Goal: Find specific page/section: Find specific page/section

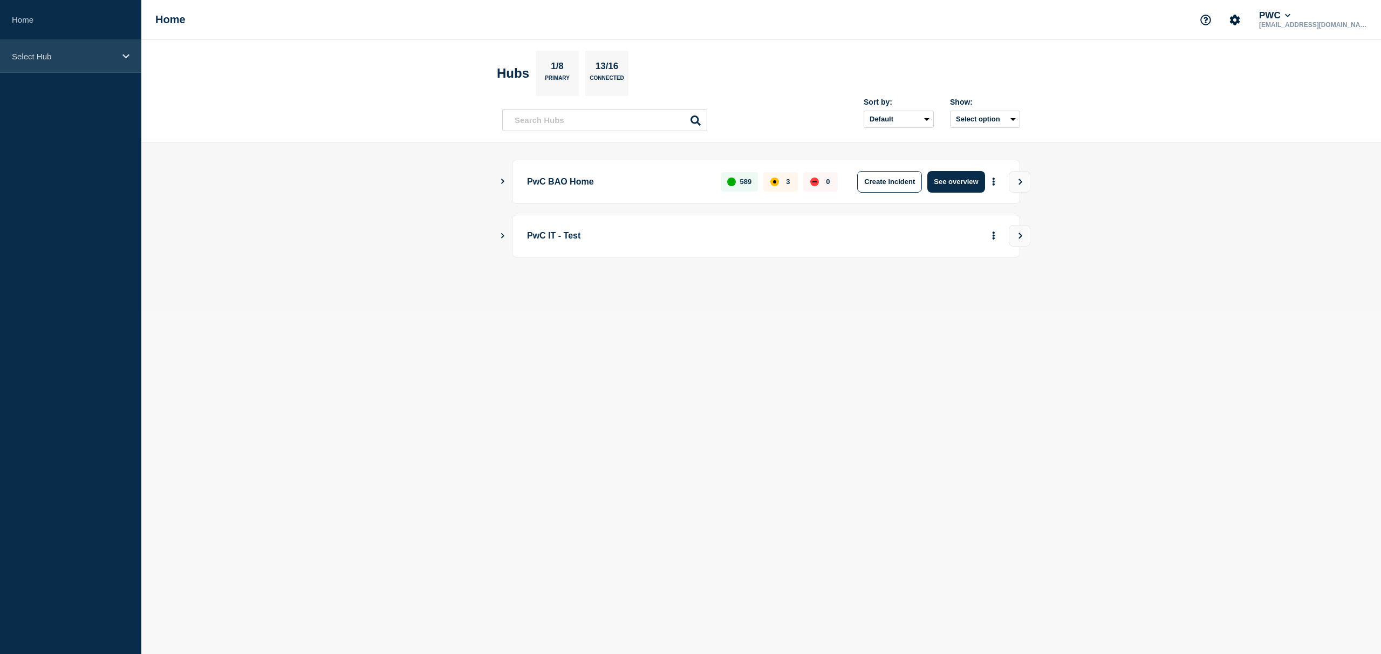
click at [125, 57] on icon at bounding box center [125, 56] width 7 height 4
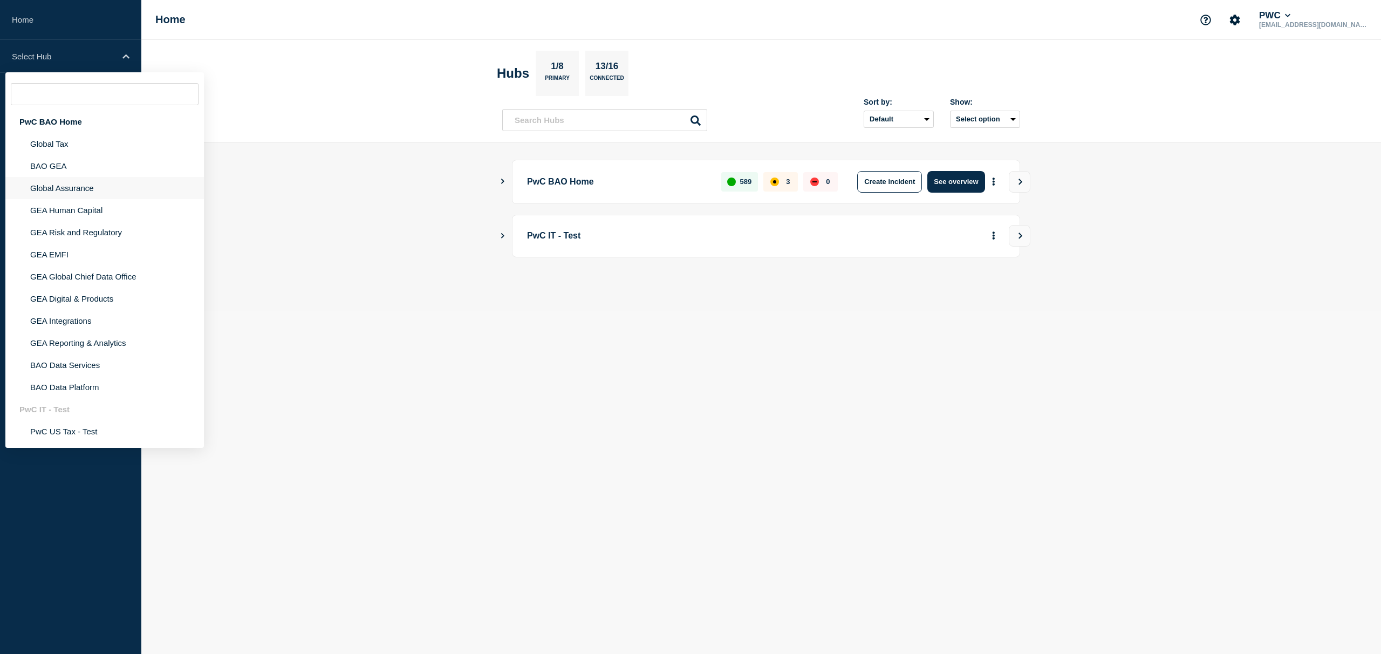
click at [82, 199] on li "Global Assurance" at bounding box center [104, 210] width 198 height 22
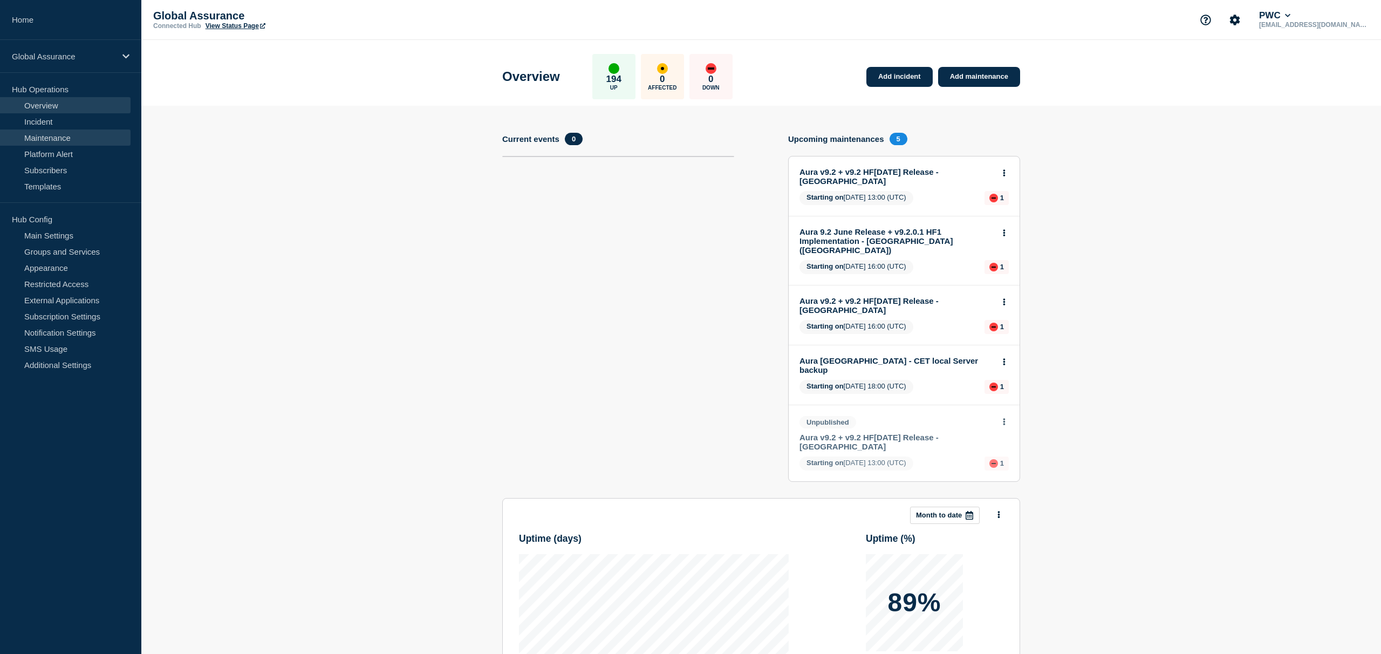
click at [74, 131] on link "Maintenance" at bounding box center [65, 137] width 131 height 16
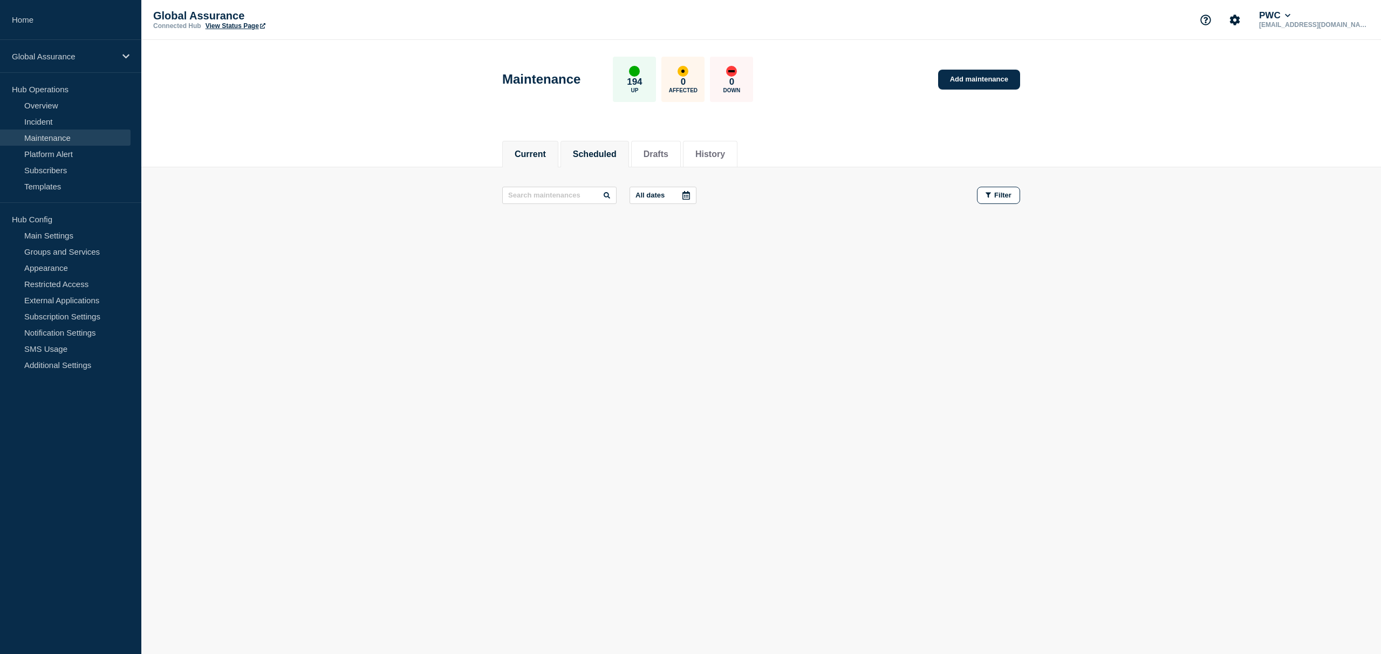
click at [594, 146] on li "Scheduled" at bounding box center [594, 154] width 68 height 26
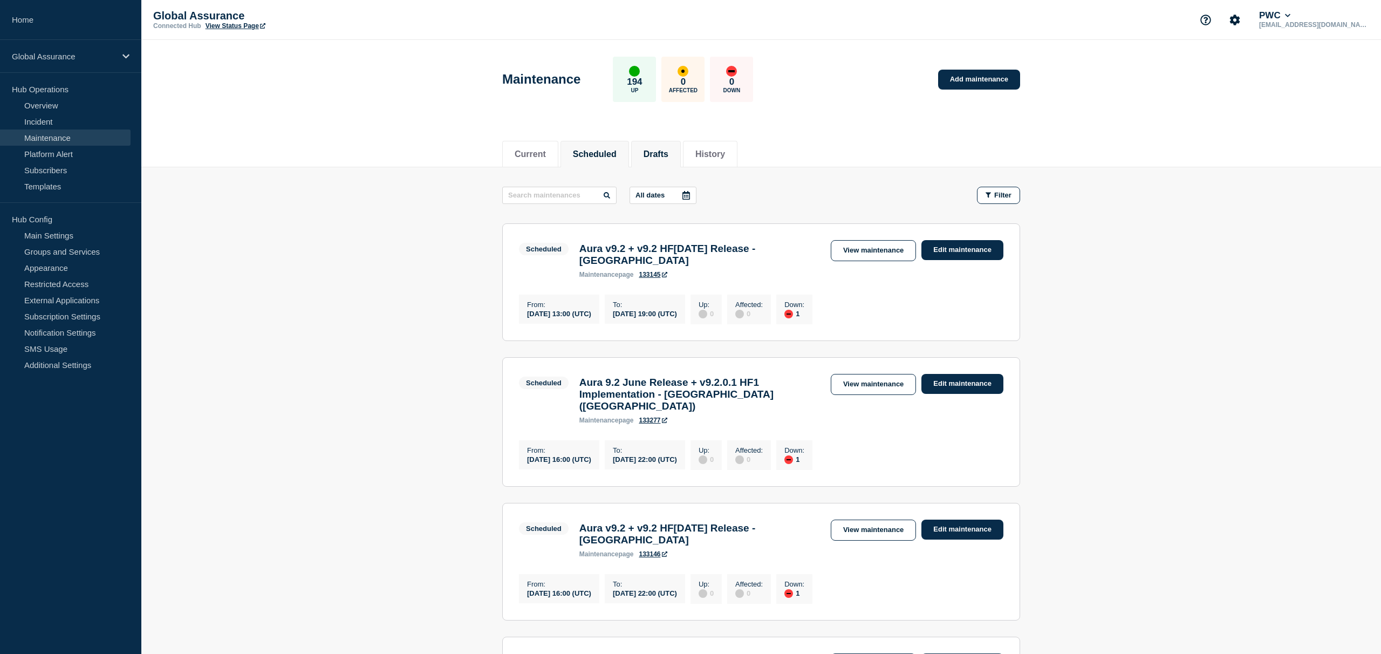
drag, startPoint x: 661, startPoint y: 154, endPoint x: 680, endPoint y: 154, distance: 18.9
click at [663, 154] on button "Drafts" at bounding box center [655, 154] width 25 height 10
click at [680, 154] on ul "Current Scheduled Drafts History" at bounding box center [620, 154] width 237 height 26
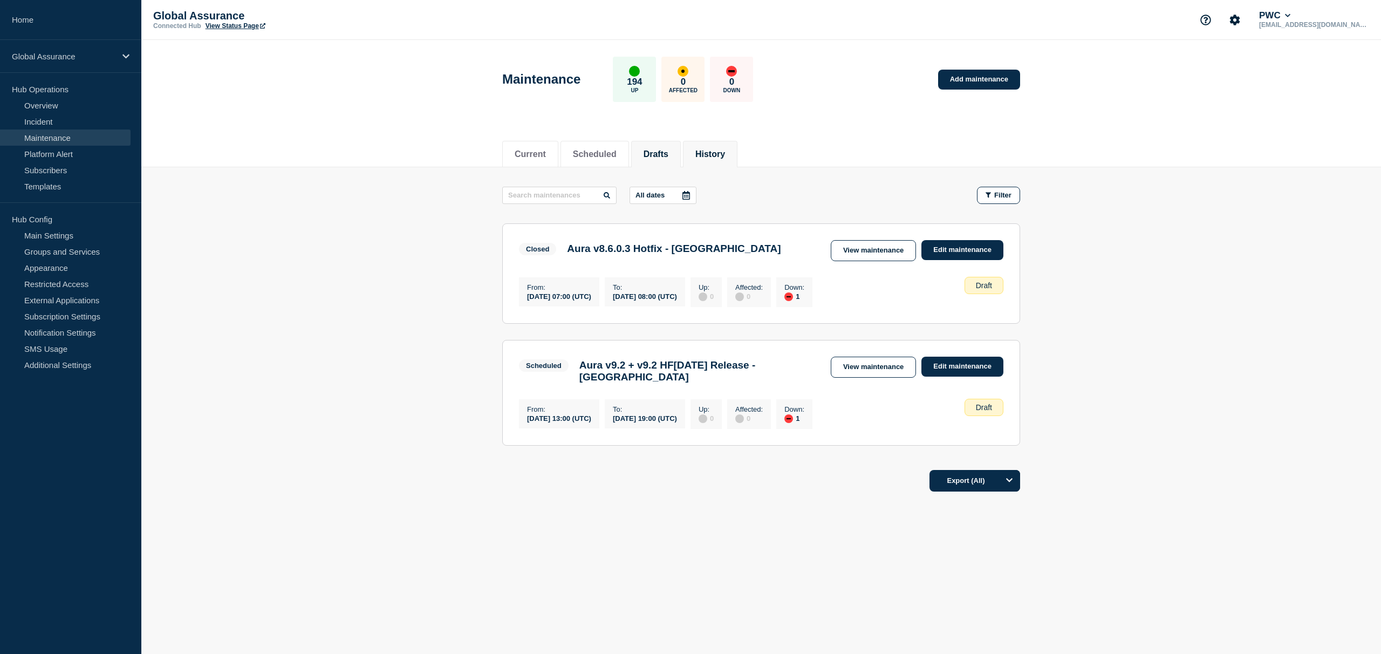
click at [700, 154] on button "History" at bounding box center [710, 154] width 30 height 10
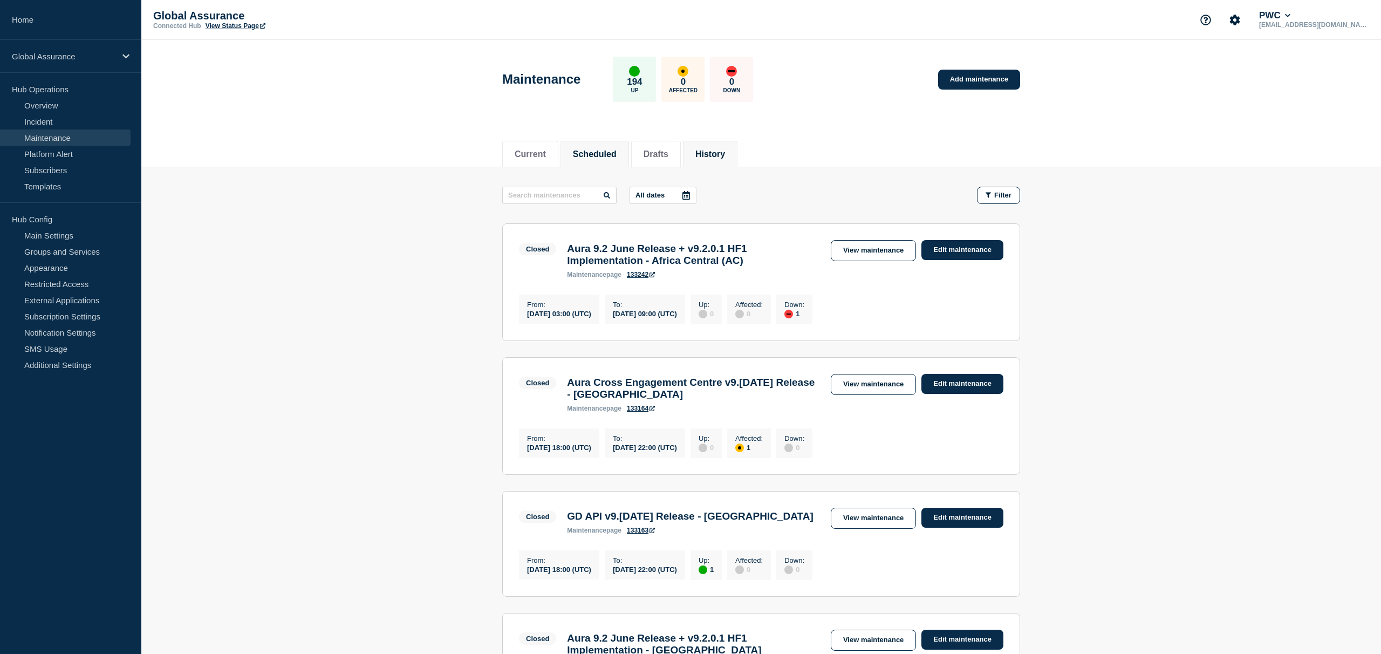
click at [587, 156] on button "Scheduled" at bounding box center [595, 154] width 44 height 10
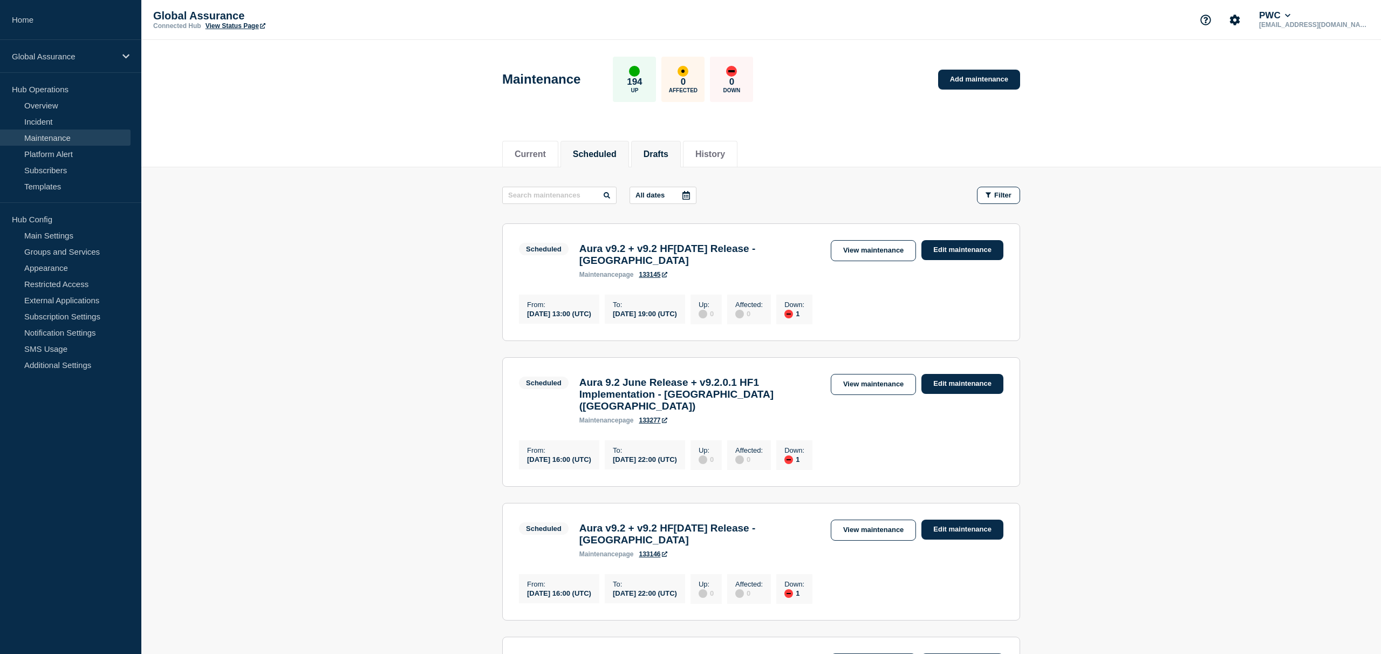
click at [660, 157] on button "Drafts" at bounding box center [655, 154] width 25 height 10
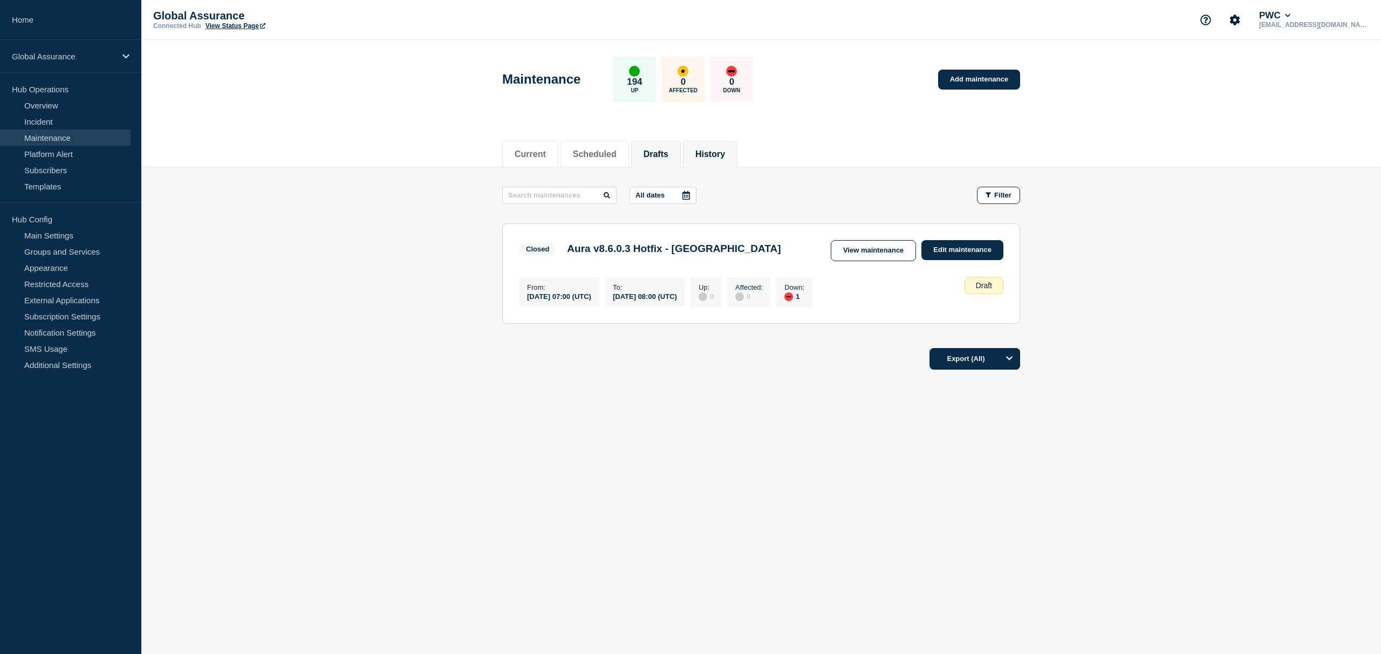
click at [714, 151] on button "History" at bounding box center [710, 154] width 30 height 10
